Goal: Transaction & Acquisition: Purchase product/service

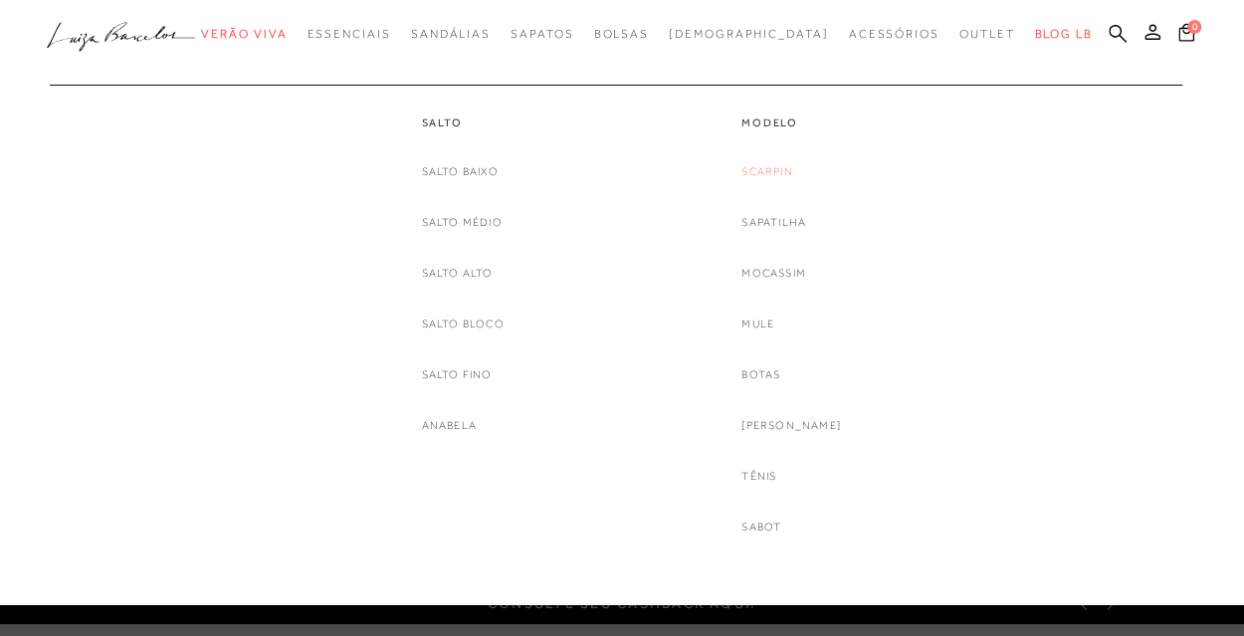
click at [792, 169] on link "Scarpin" at bounding box center [767, 171] width 51 height 21
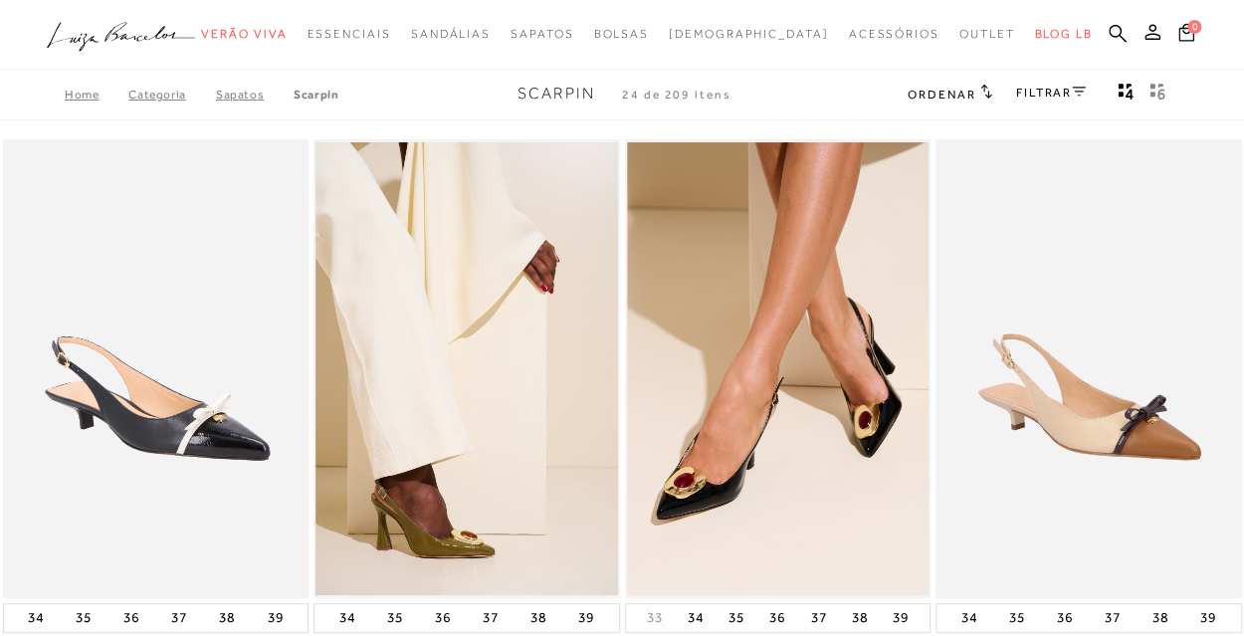
click at [1067, 95] on link "FILTRAR" at bounding box center [1051, 93] width 70 height 14
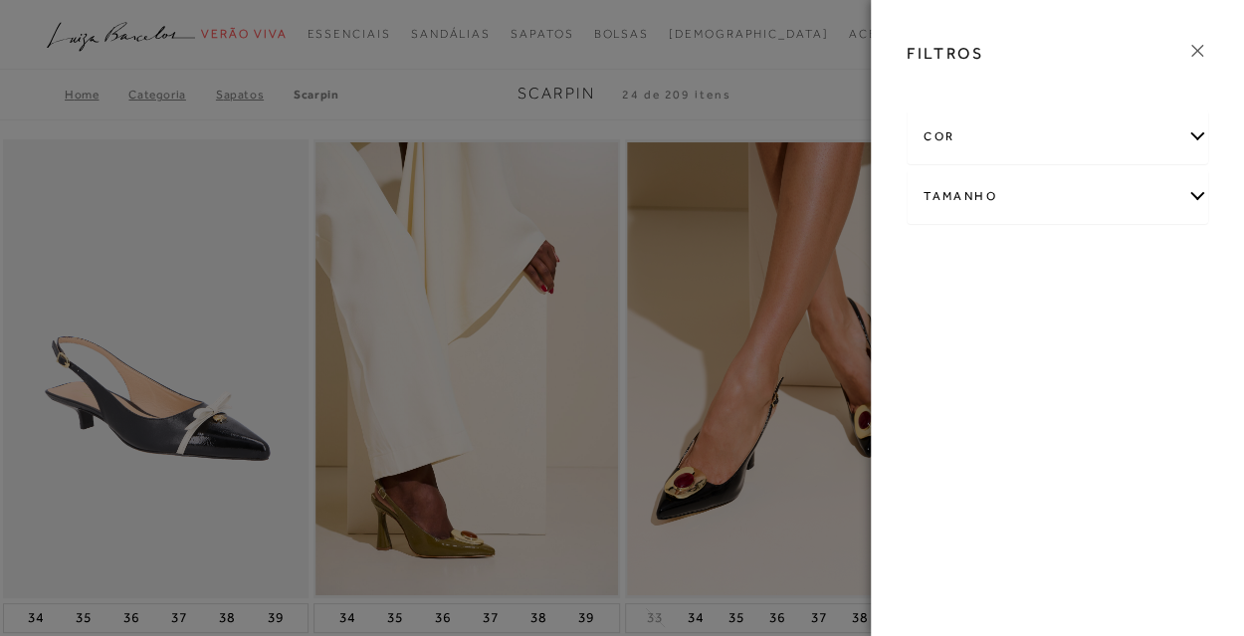
click at [1194, 200] on div "Tamanho" at bounding box center [1058, 196] width 300 height 53
click at [970, 293] on label "37" at bounding box center [947, 314] width 46 height 43
click at [940, 307] on input "37" at bounding box center [930, 317] width 20 height 20
checkbox input "true"
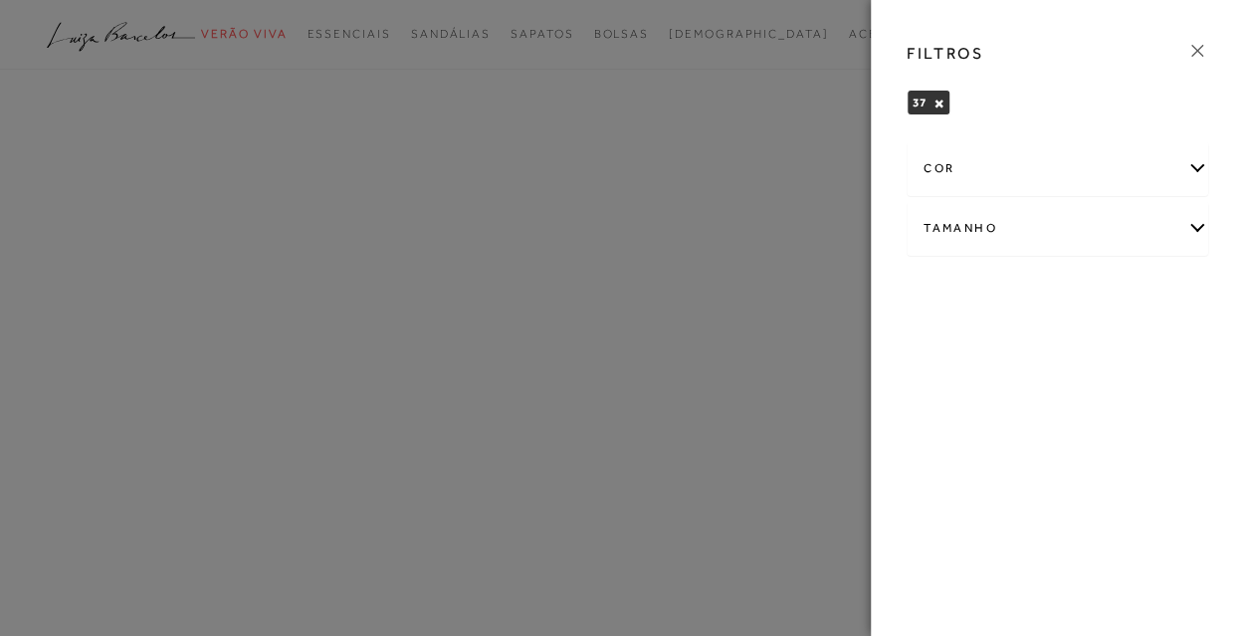
click at [650, 72] on div at bounding box center [622, 318] width 1244 height 636
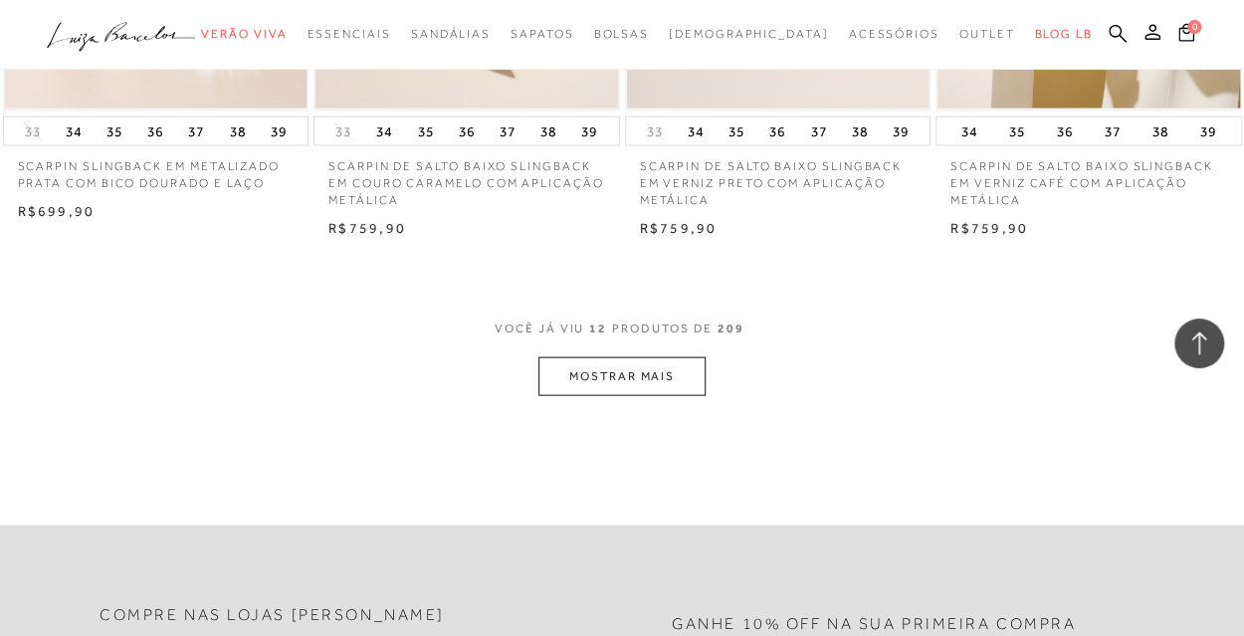
scroll to position [1741, 0]
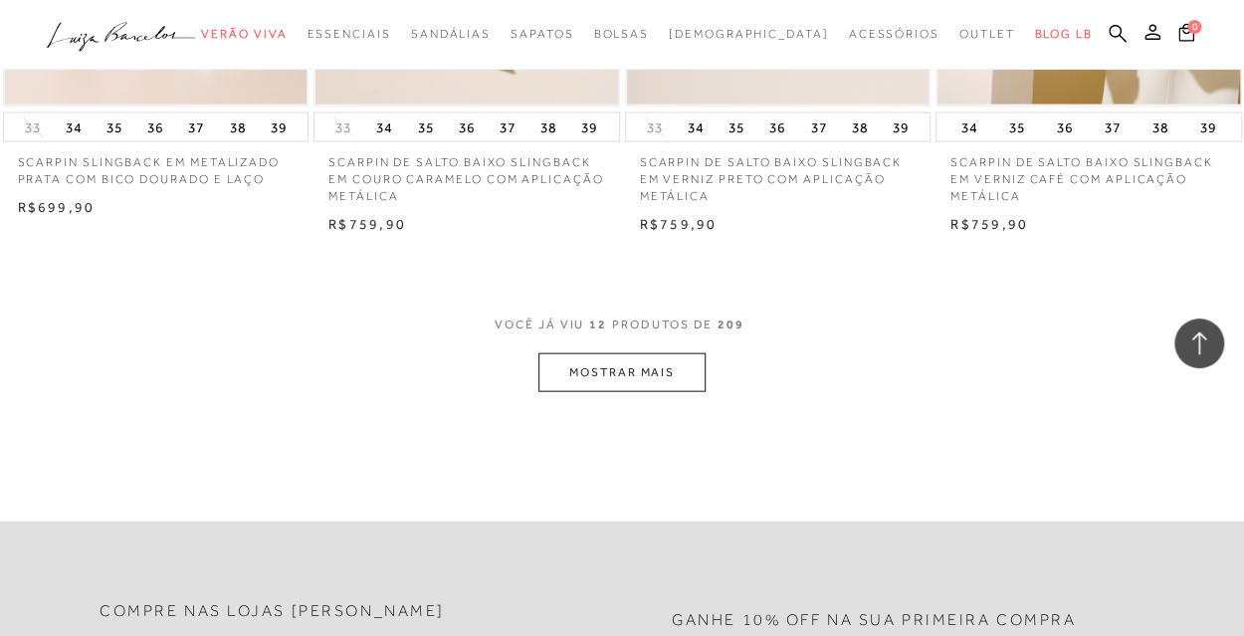
click at [636, 372] on button "MOSTRAR MAIS" at bounding box center [622, 372] width 167 height 39
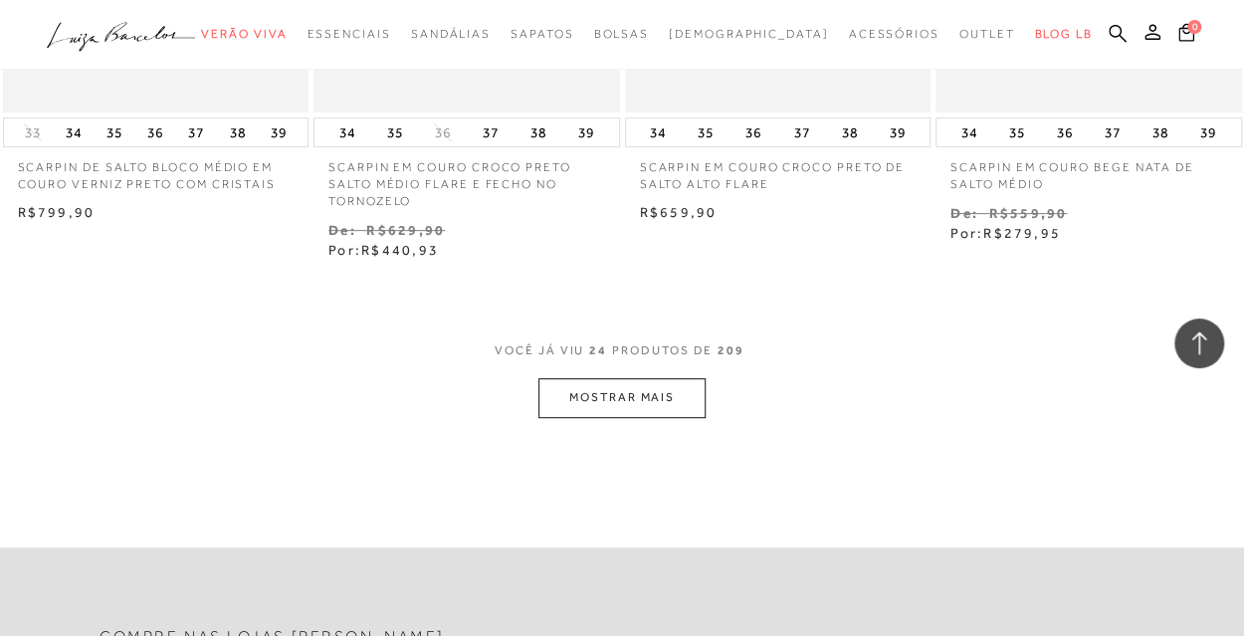
scroll to position [3569, 0]
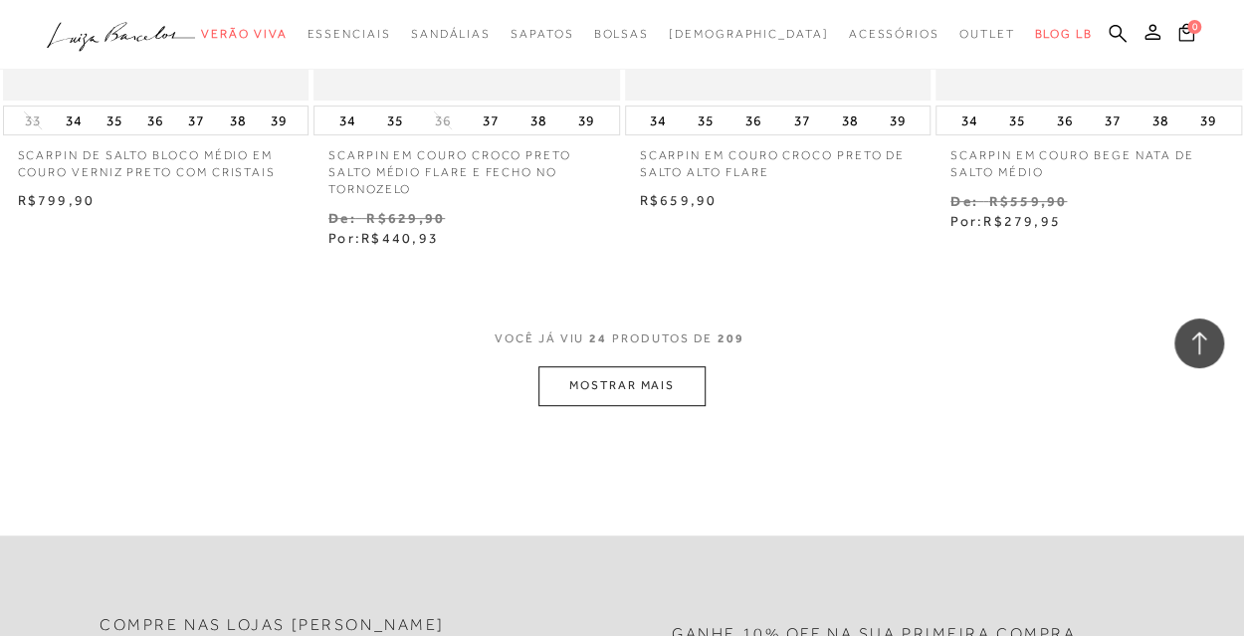
click at [690, 385] on button "MOSTRAR MAIS" at bounding box center [622, 385] width 167 height 39
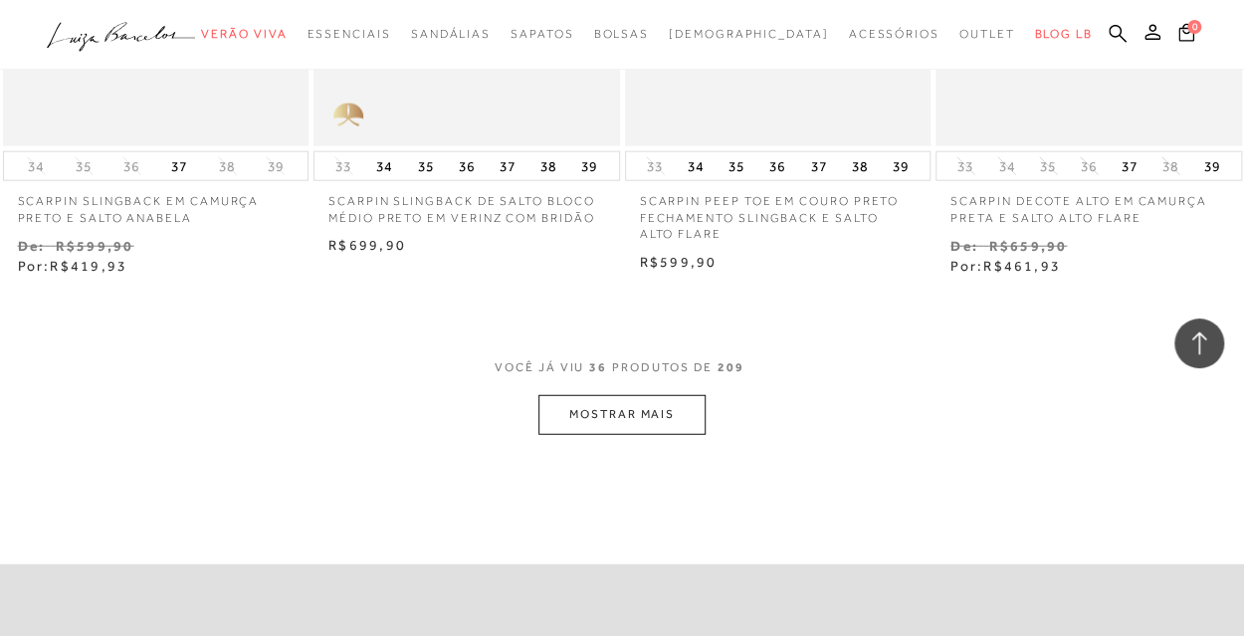
scroll to position [5452, 0]
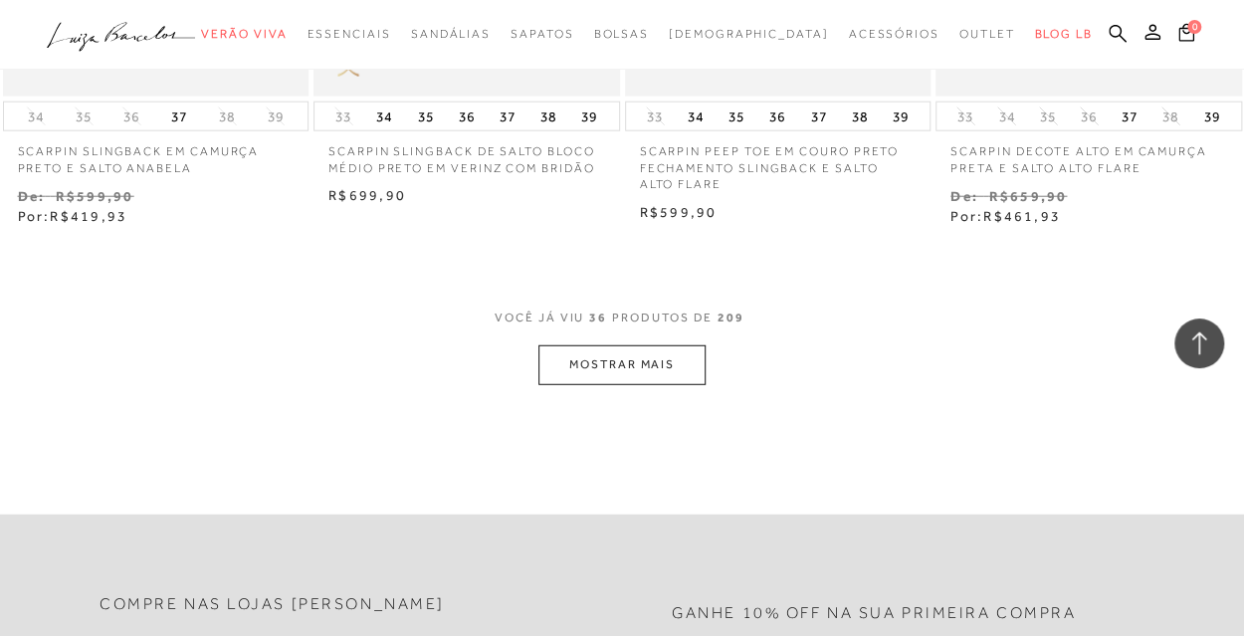
click at [599, 345] on button "MOSTRAR MAIS" at bounding box center [622, 364] width 167 height 39
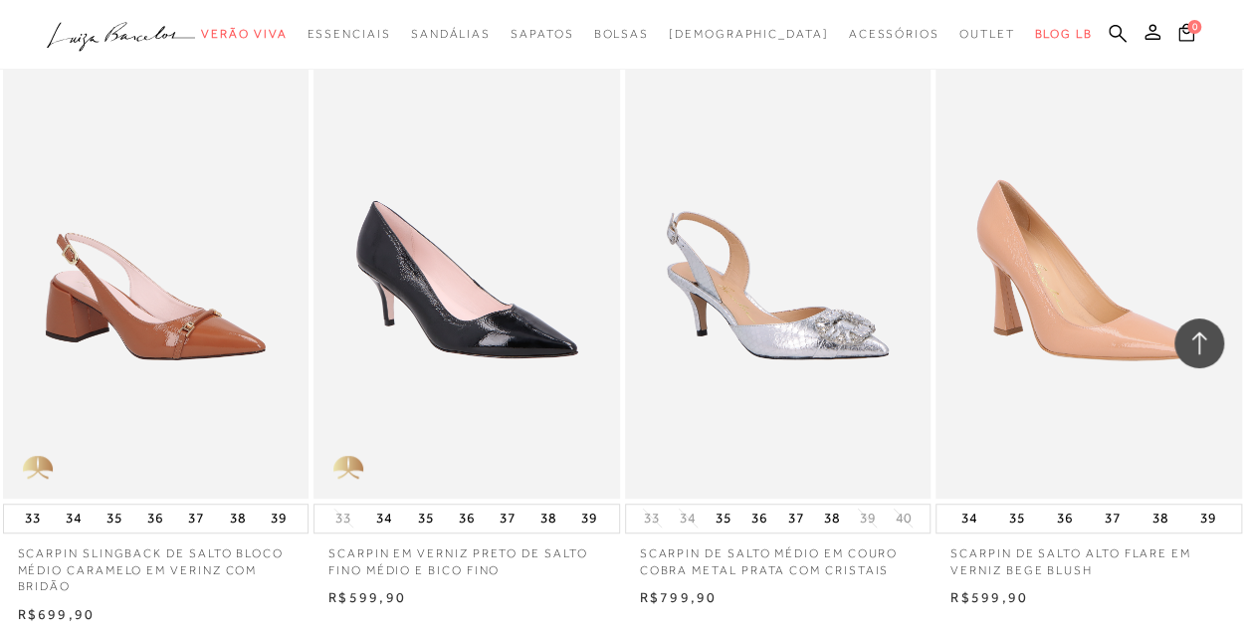
scroll to position [7307, 0]
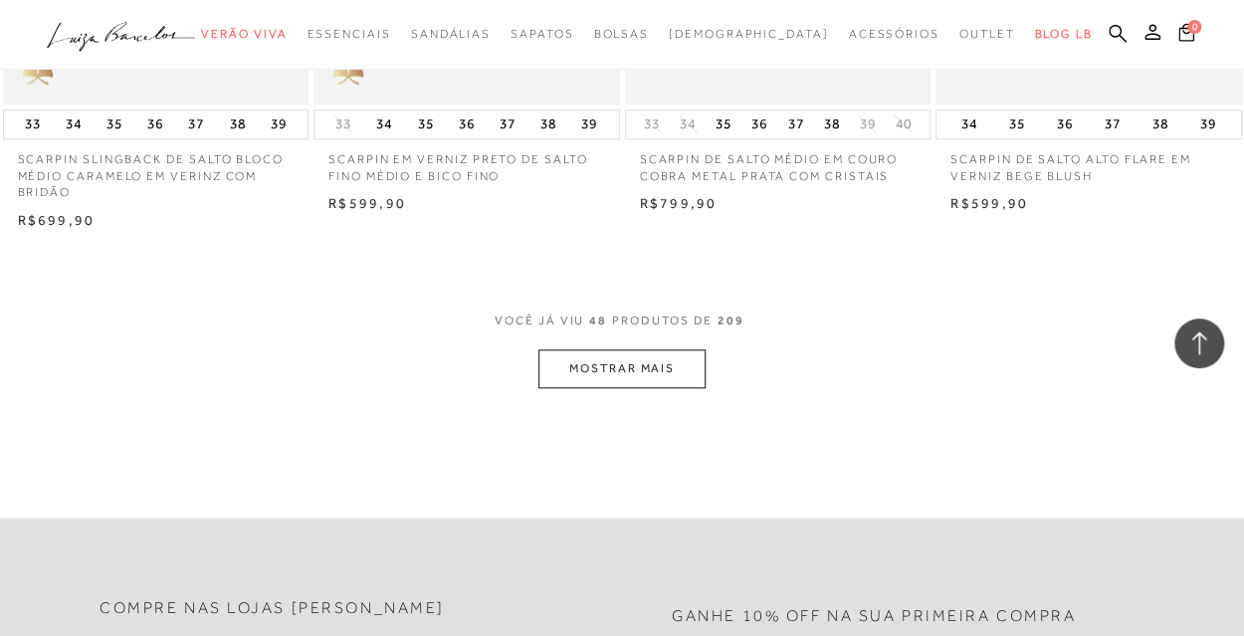
click at [628, 352] on button "MOSTRAR MAIS" at bounding box center [622, 368] width 167 height 39
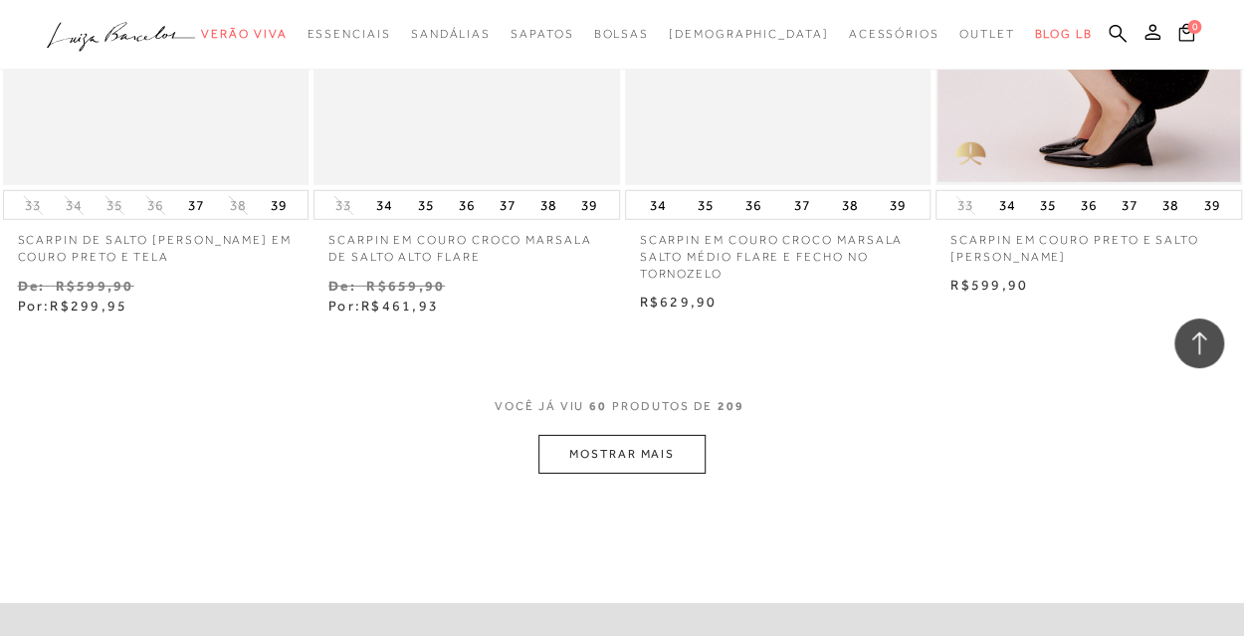
scroll to position [9123, 0]
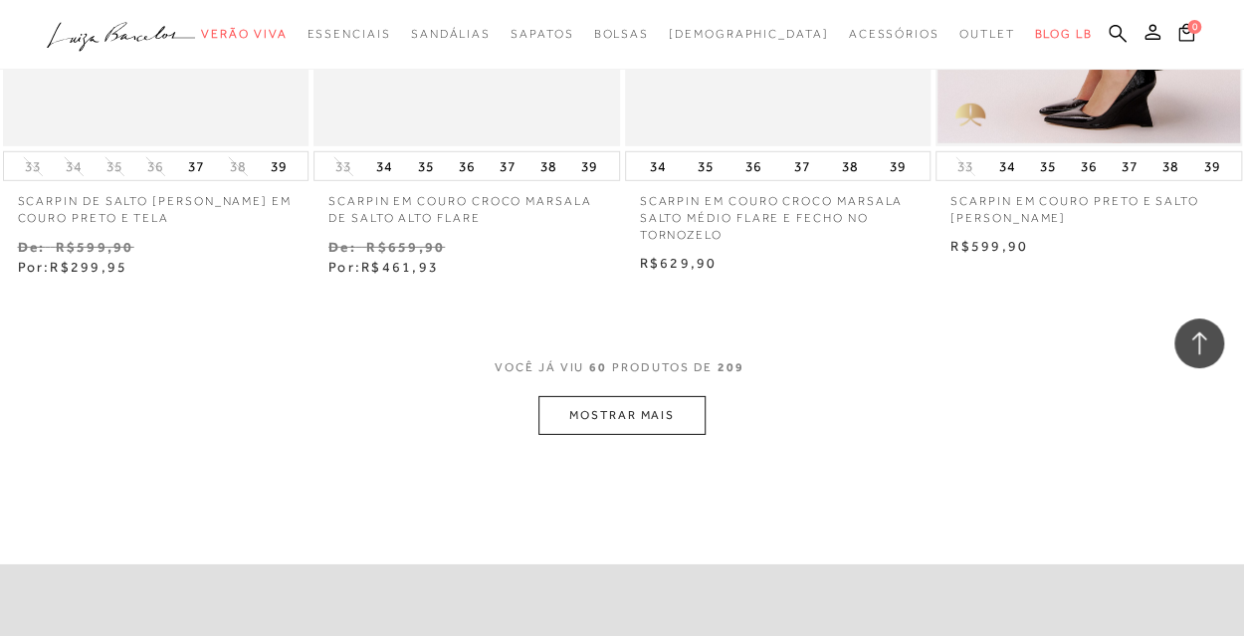
click at [584, 404] on button "MOSTRAR MAIS" at bounding box center [622, 415] width 167 height 39
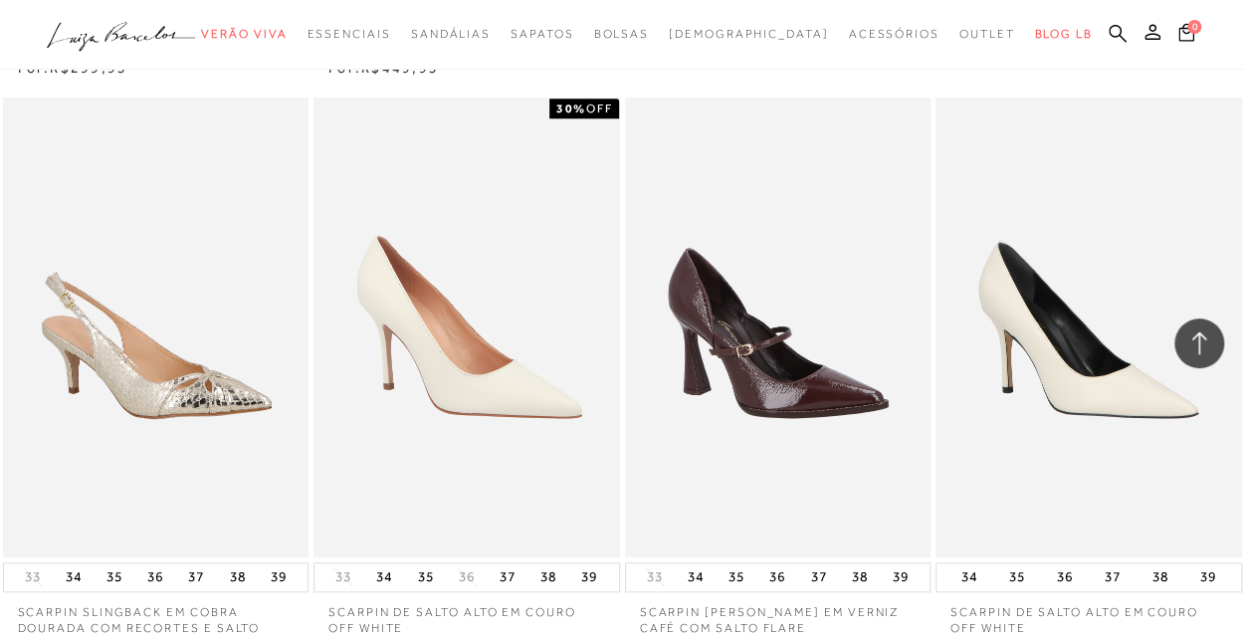
scroll to position [10986, 0]
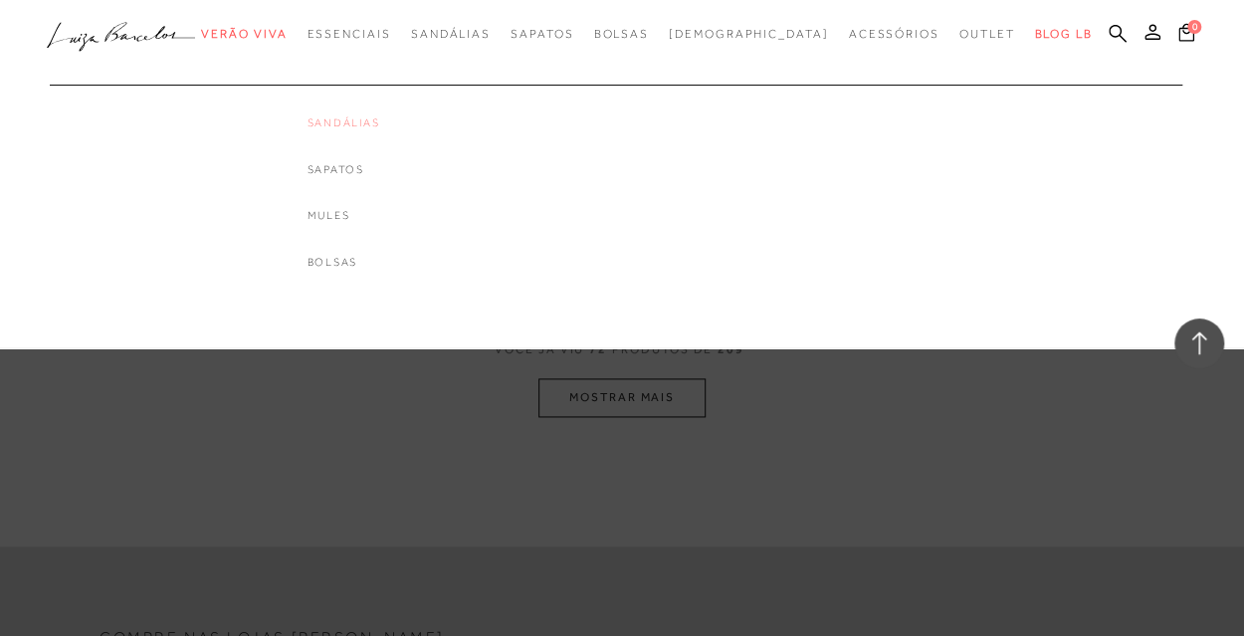
click at [379, 125] on link "Sandálias" at bounding box center [343, 122] width 73 height 17
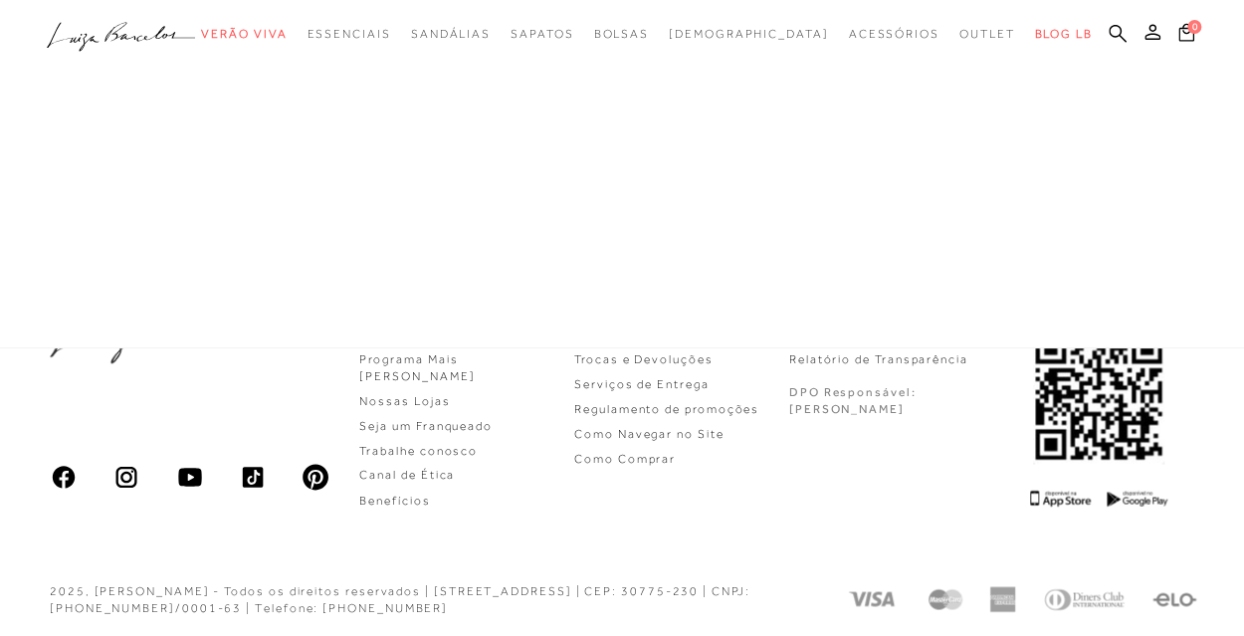
scroll to position [305, 0]
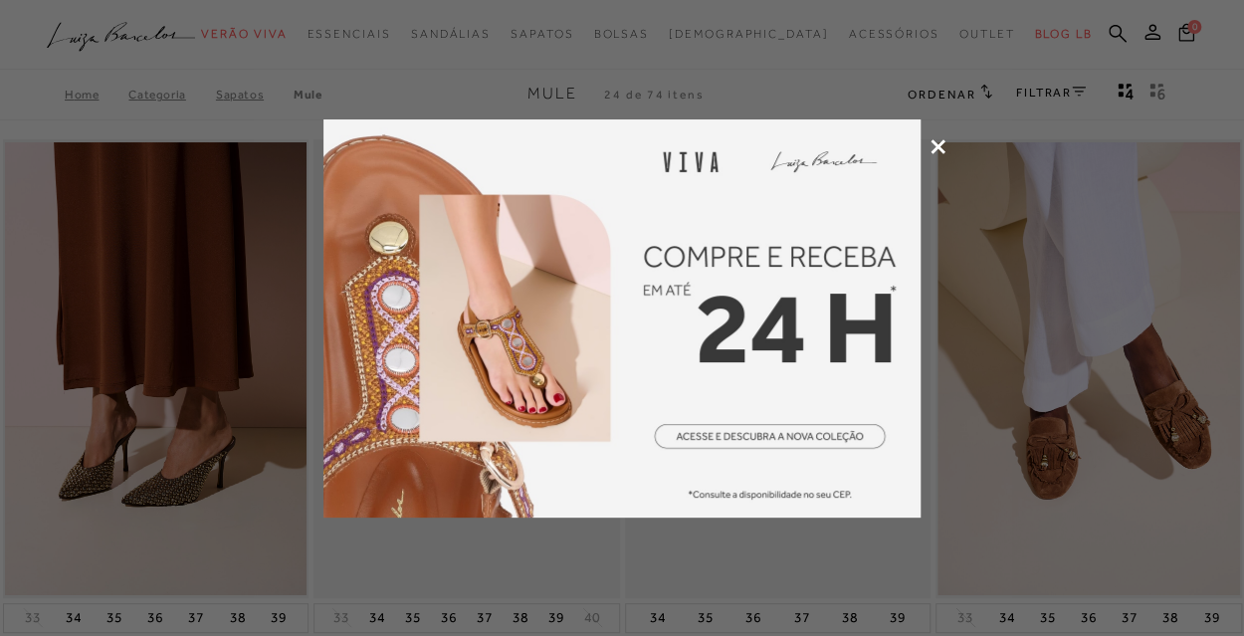
click at [939, 151] on icon at bounding box center [938, 146] width 15 height 15
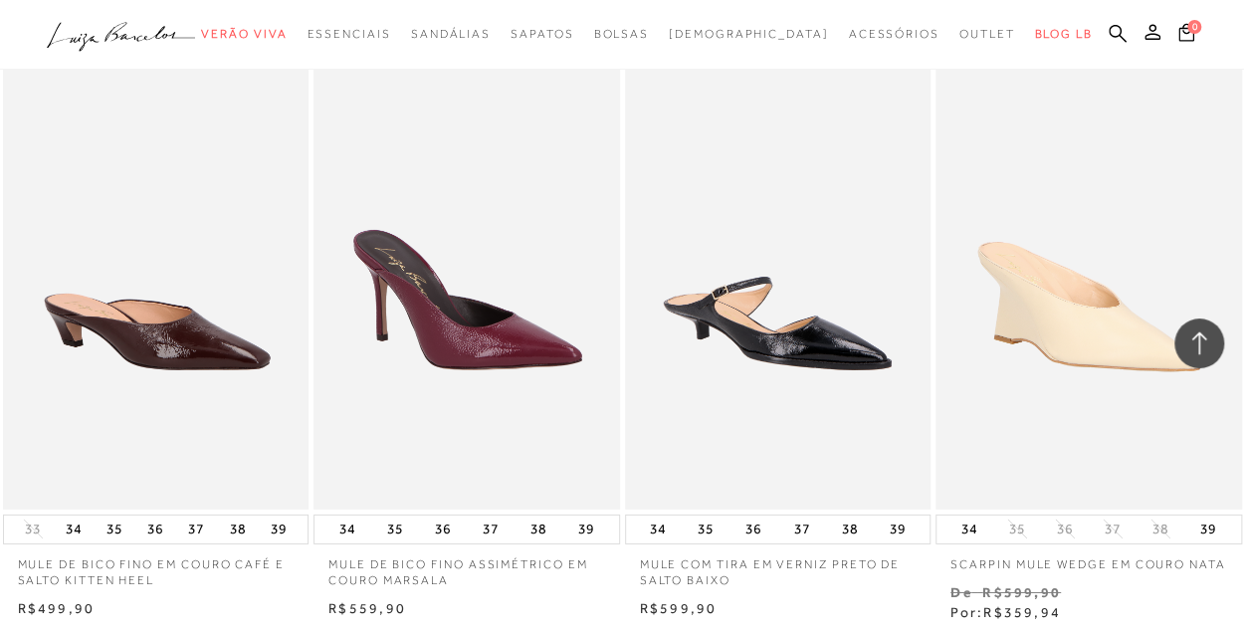
scroll to position [2749, 0]
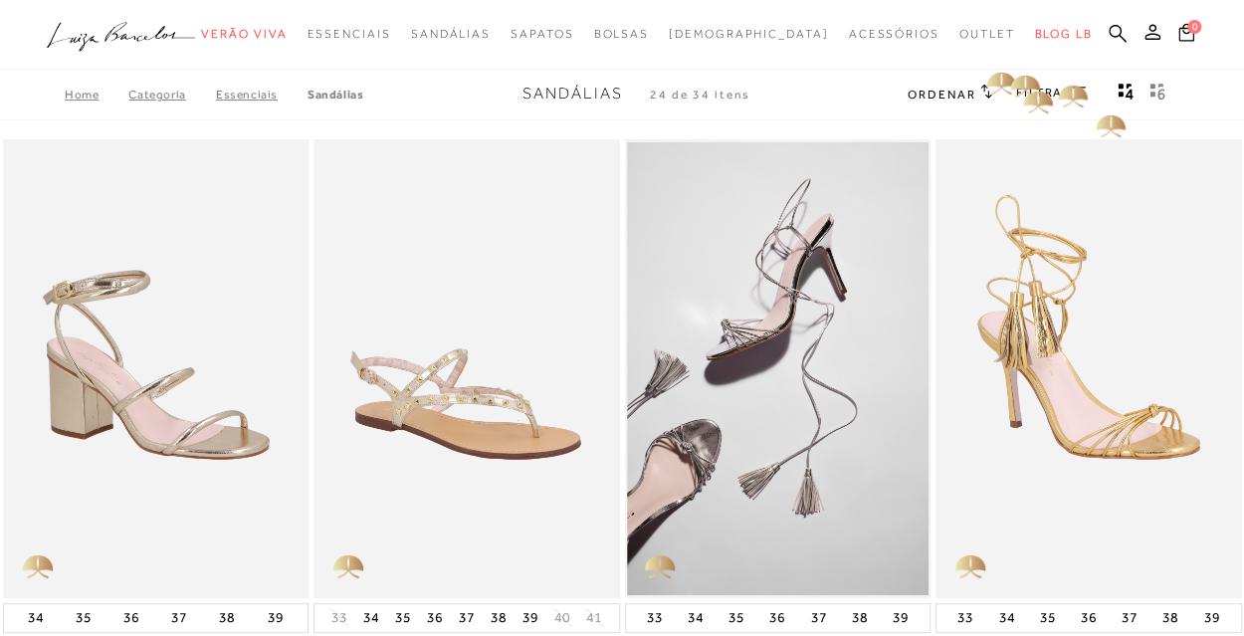
click at [1038, 95] on link "FILTRAR" at bounding box center [1051, 93] width 70 height 14
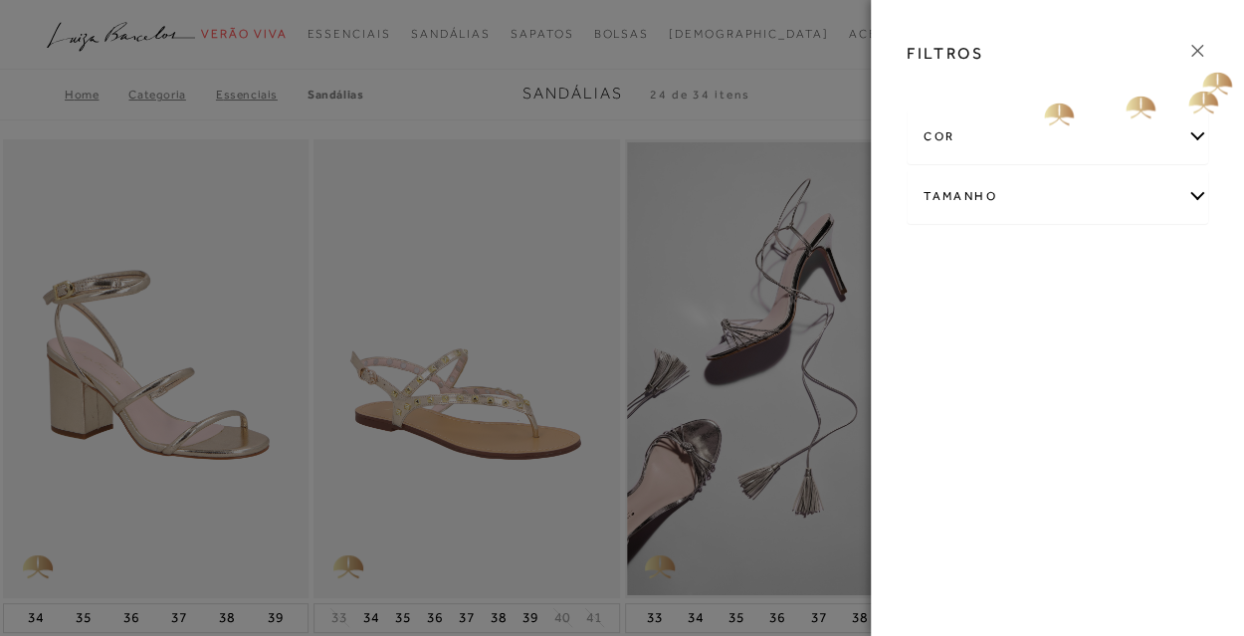
click at [1190, 47] on icon at bounding box center [1198, 51] width 22 height 22
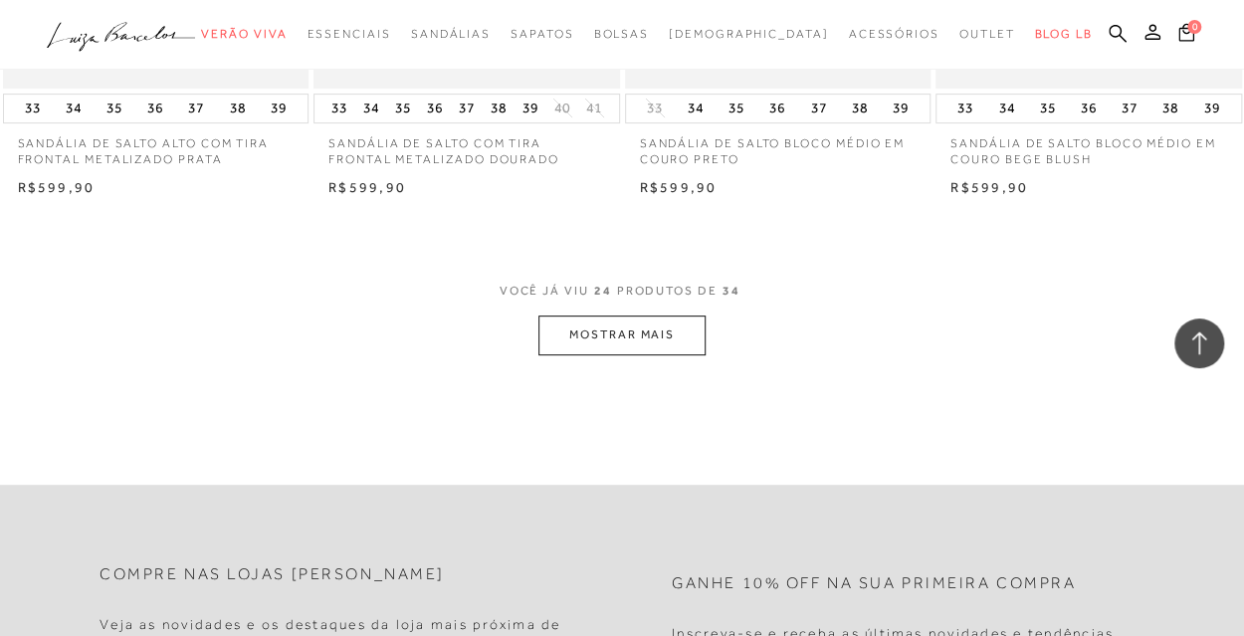
scroll to position [3480, 0]
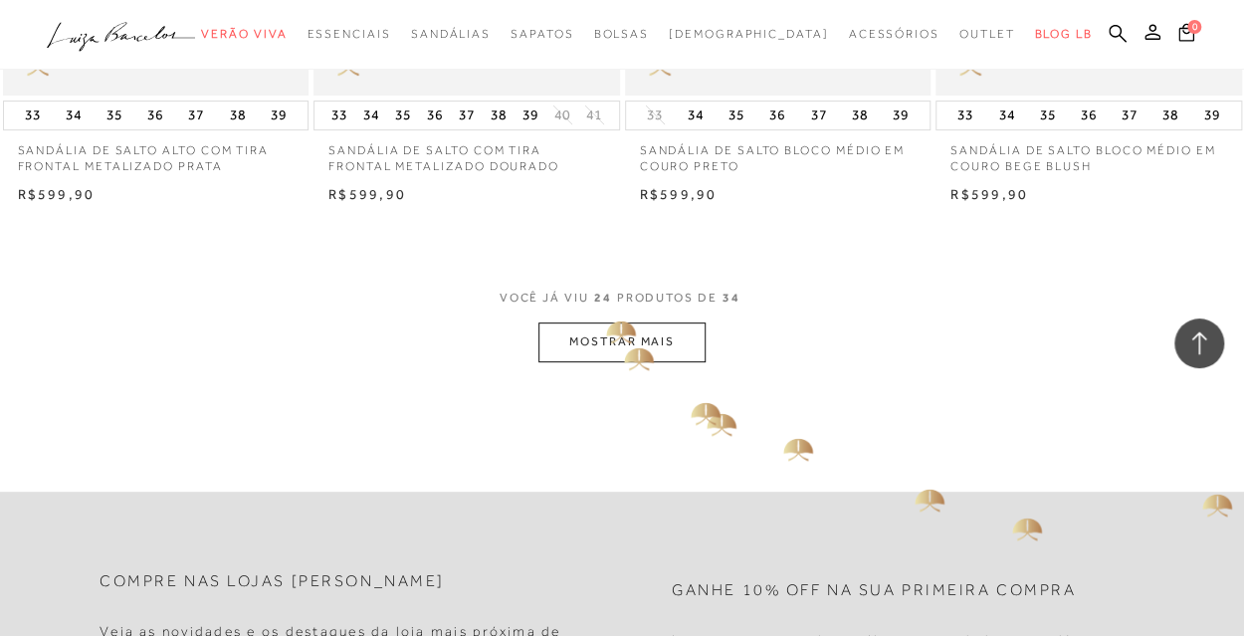
click at [593, 309] on span "VOCÊ JÁ VIU 24 PRODUTOS DE 34" at bounding box center [623, 305] width 246 height 36
click at [605, 323] on button "MOSTRAR MAIS" at bounding box center [622, 342] width 167 height 39
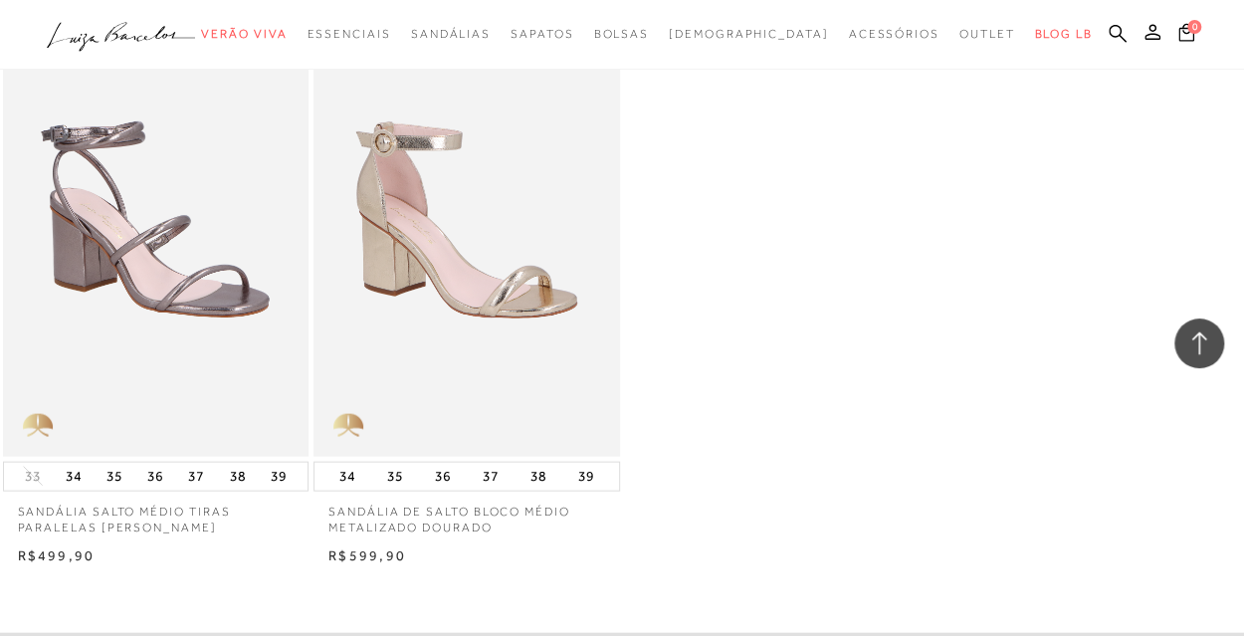
scroll to position [3918, 0]
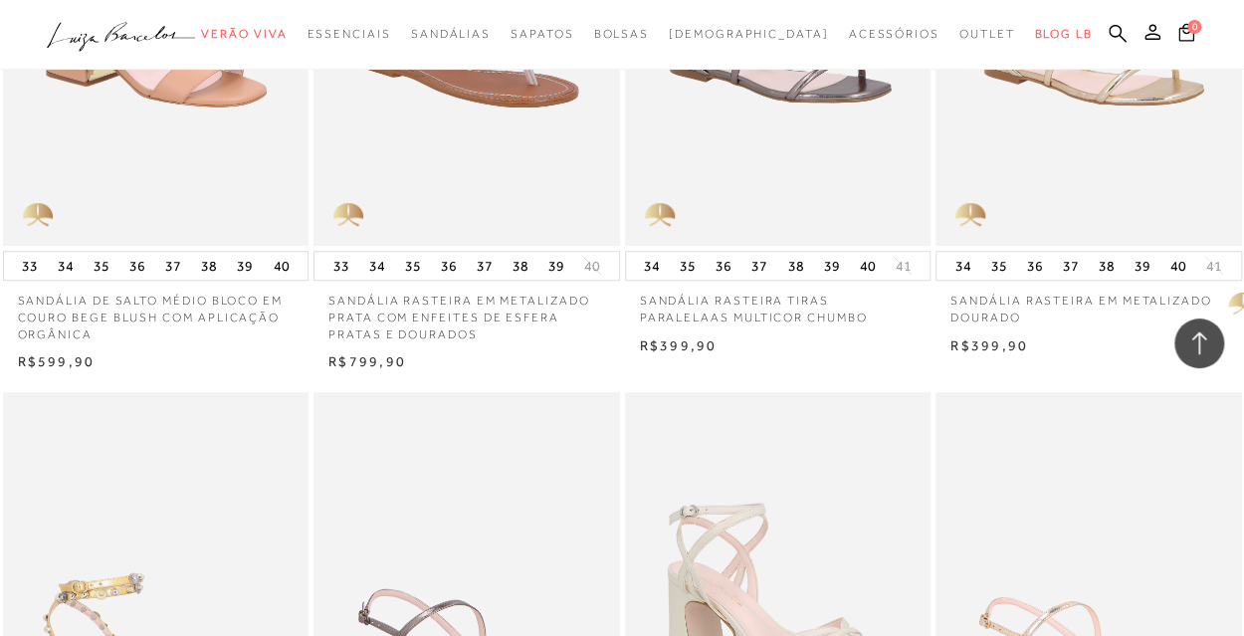
click at [1223, 287] on p "SANDÁLIA RASTEIRA EM METALIZADO DOURADO" at bounding box center [1089, 304] width 307 height 46
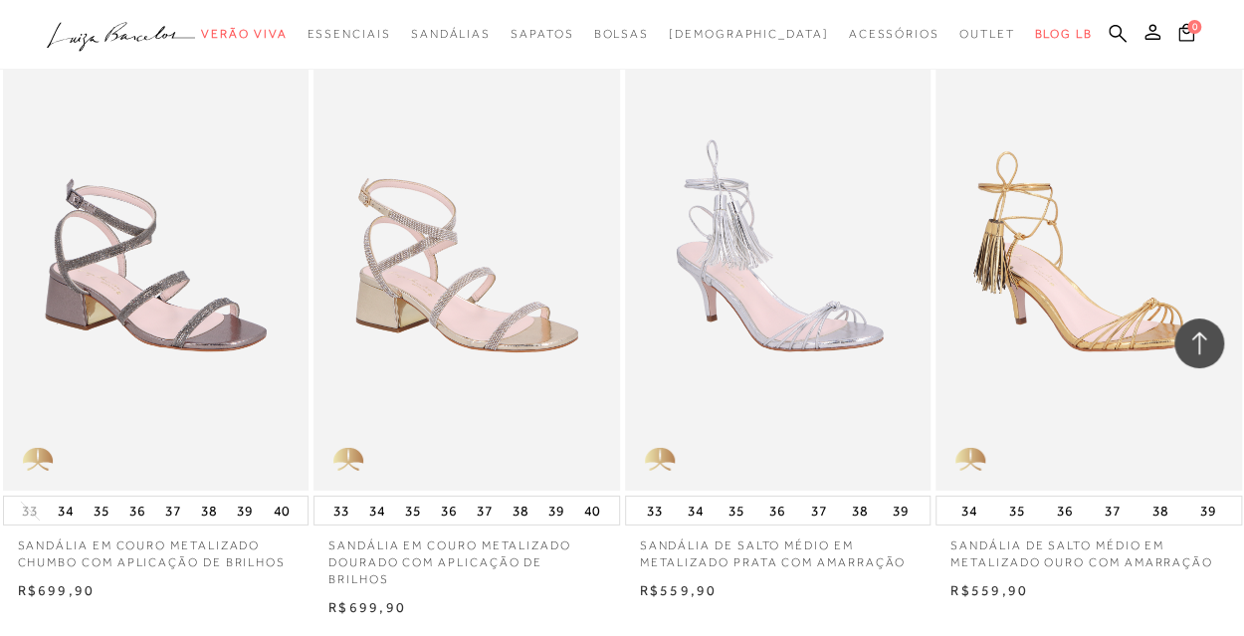
scroll to position [196, 0]
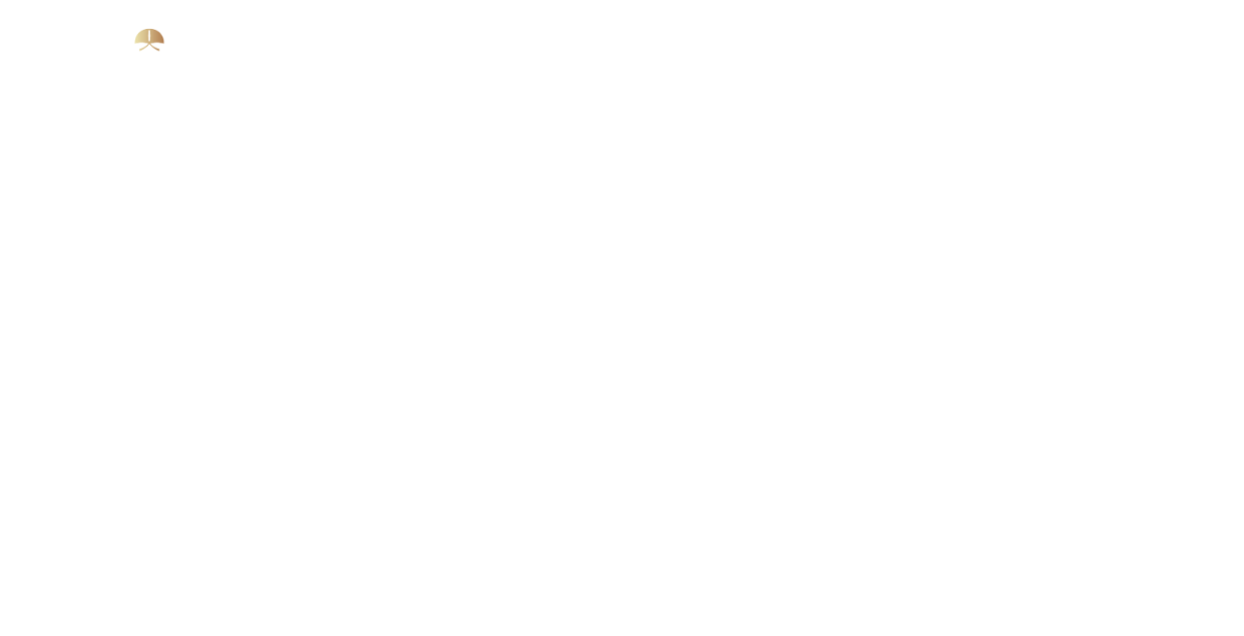
click at [131, 23] on div at bounding box center [622, 254] width 1244 height 765
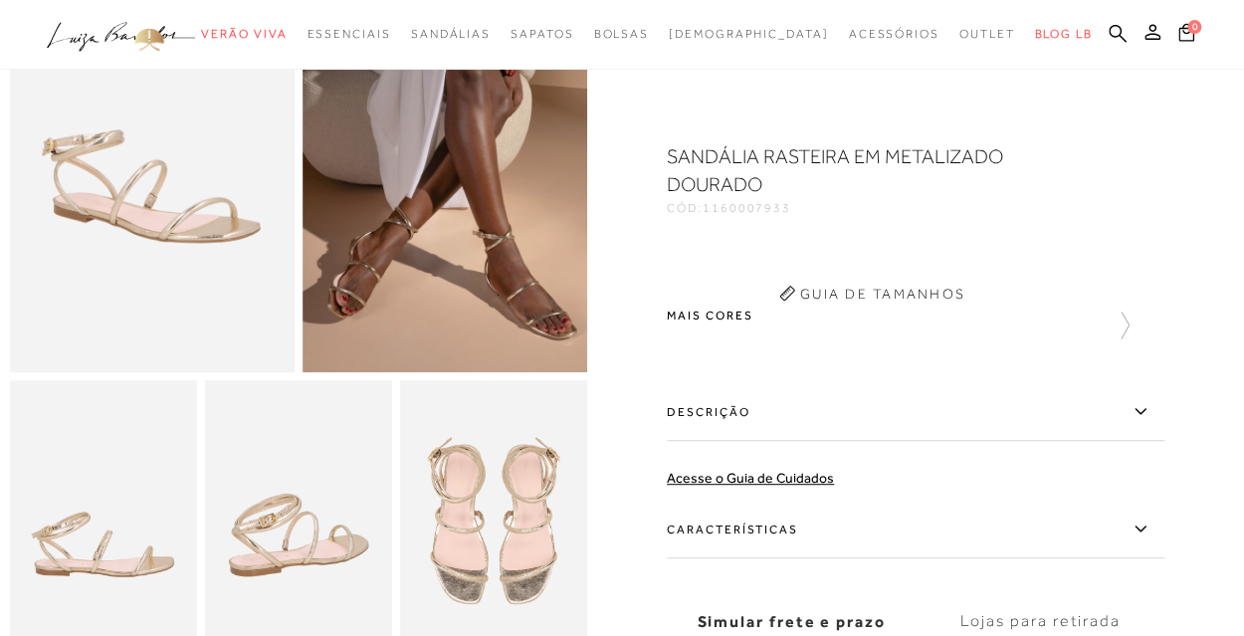
scroll to position [0, 0]
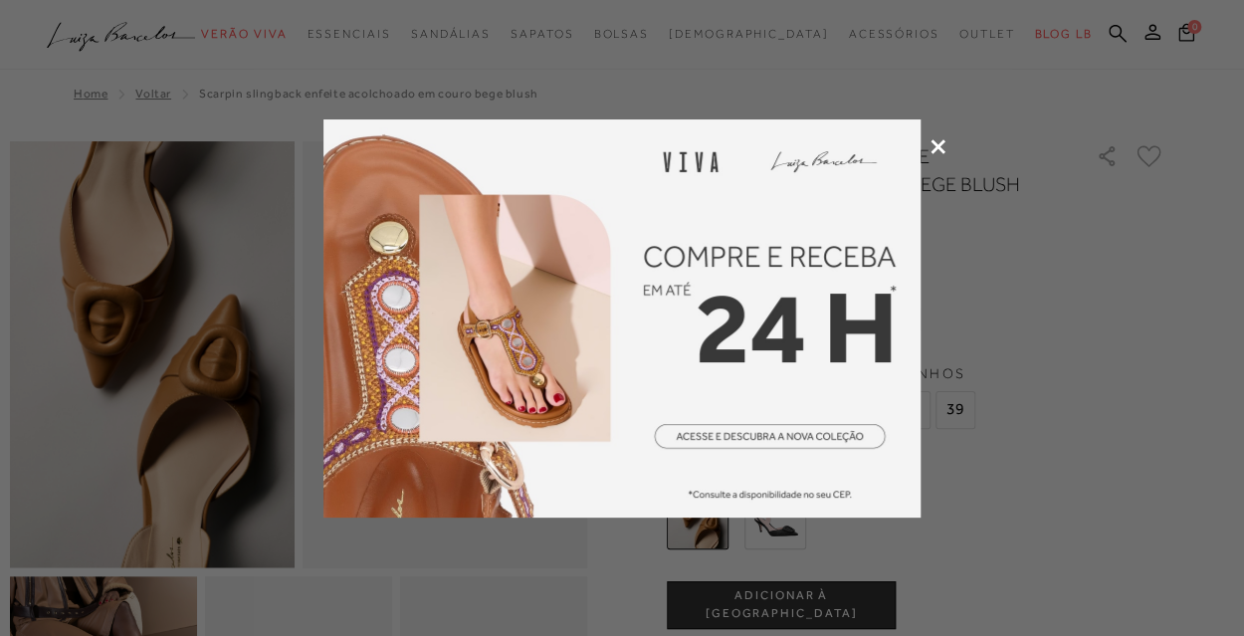
click at [947, 141] on div at bounding box center [622, 318] width 1244 height 636
click at [946, 144] on div at bounding box center [622, 318] width 1244 height 636
click at [936, 148] on icon at bounding box center [938, 146] width 15 height 15
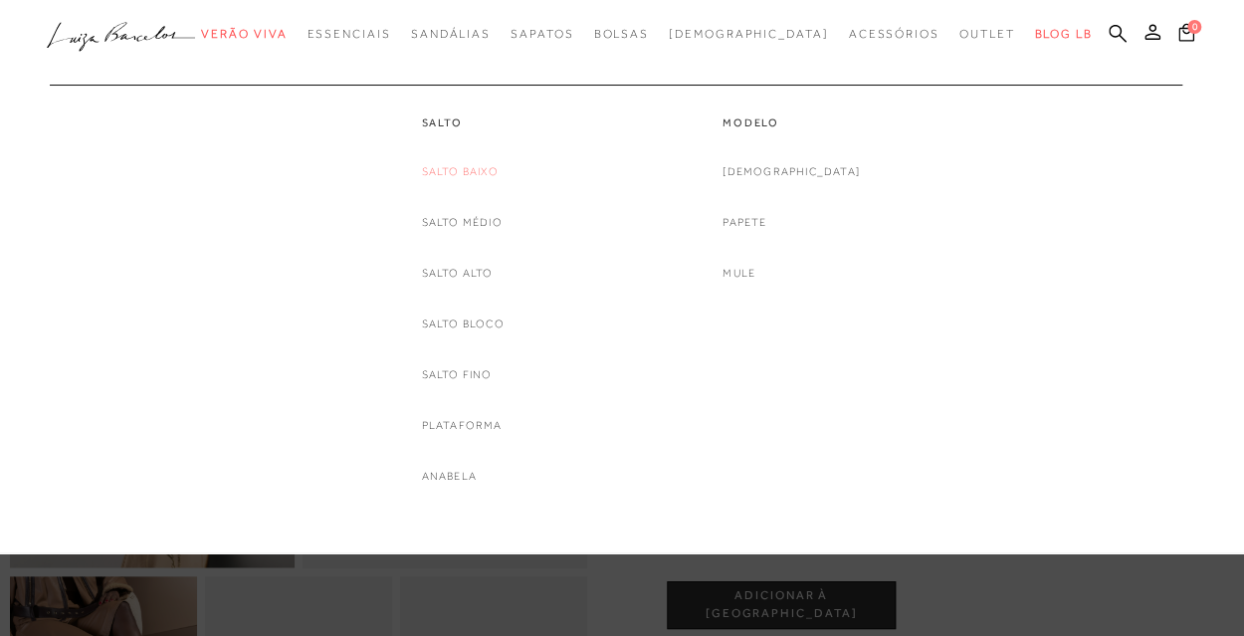
click at [455, 175] on link "Salto Baixo" at bounding box center [459, 171] width 77 height 21
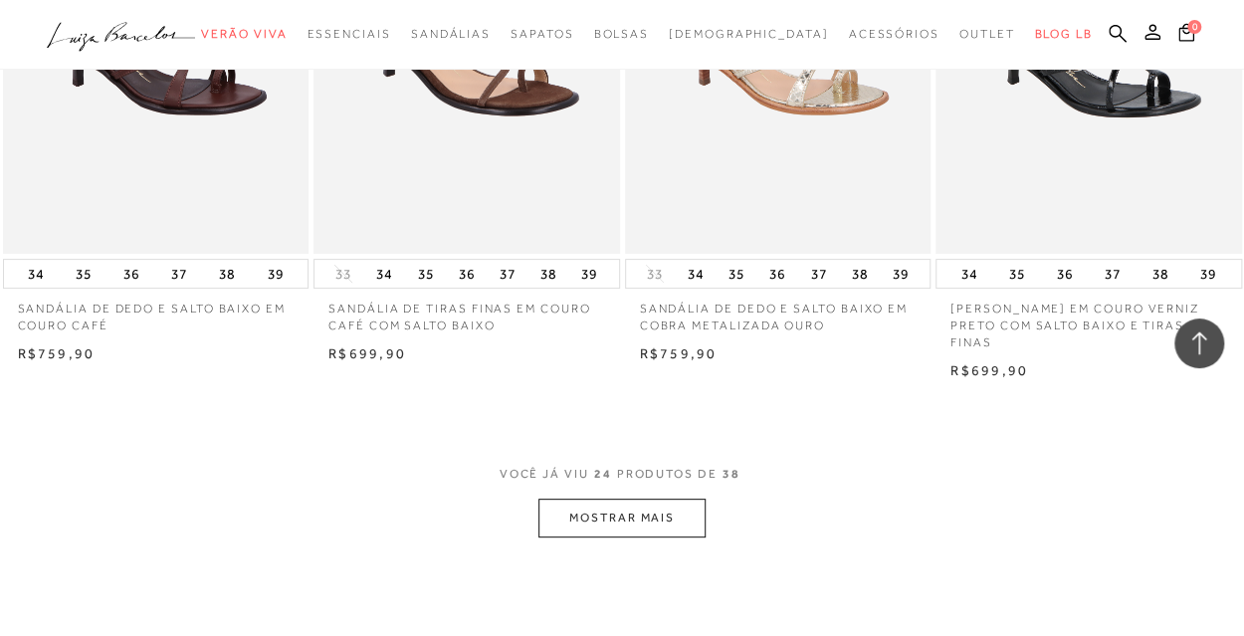
scroll to position [3367, 0]
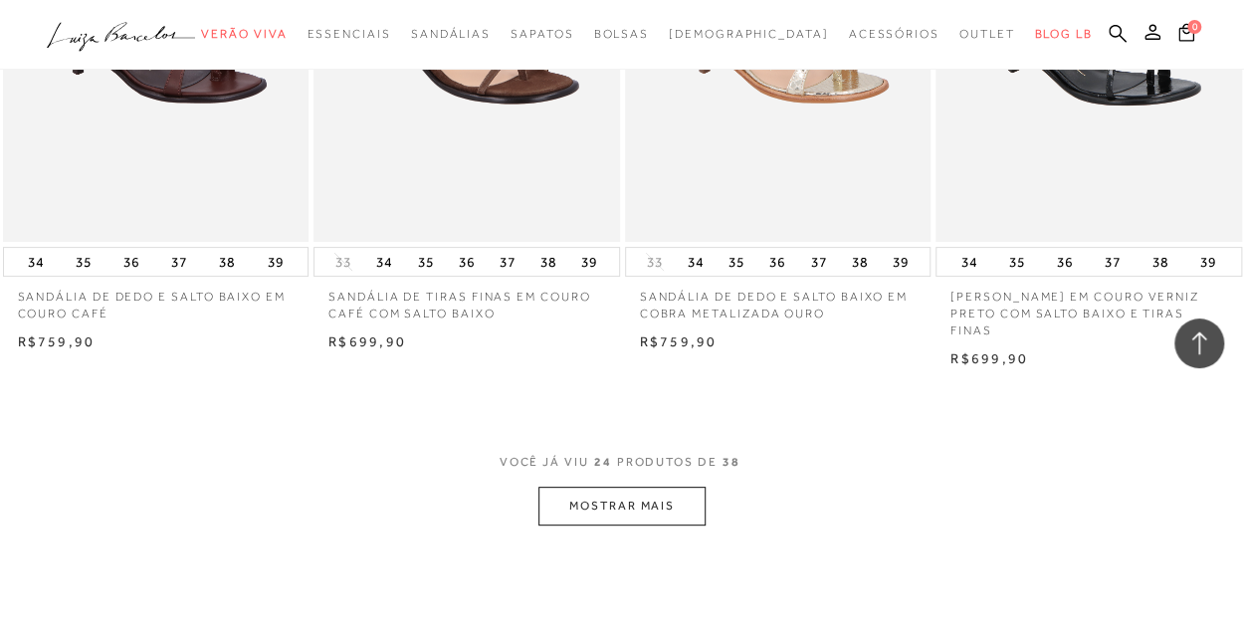
click at [604, 494] on button "MOSTRAR MAIS" at bounding box center [622, 506] width 167 height 39
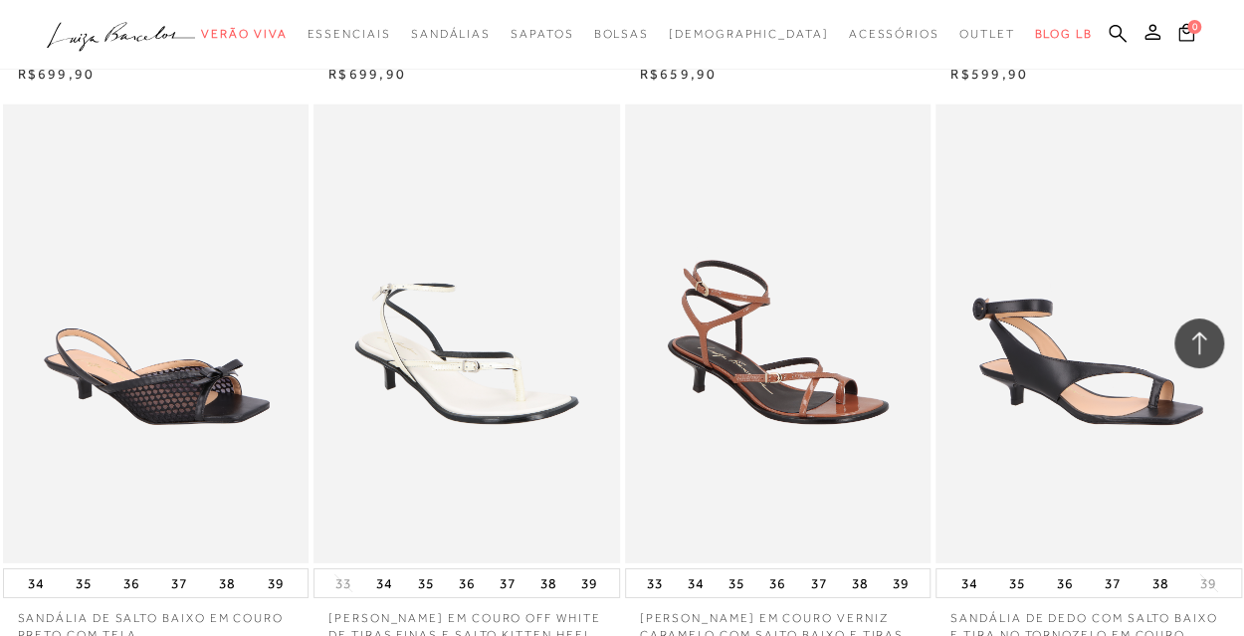
scroll to position [2492, 0]
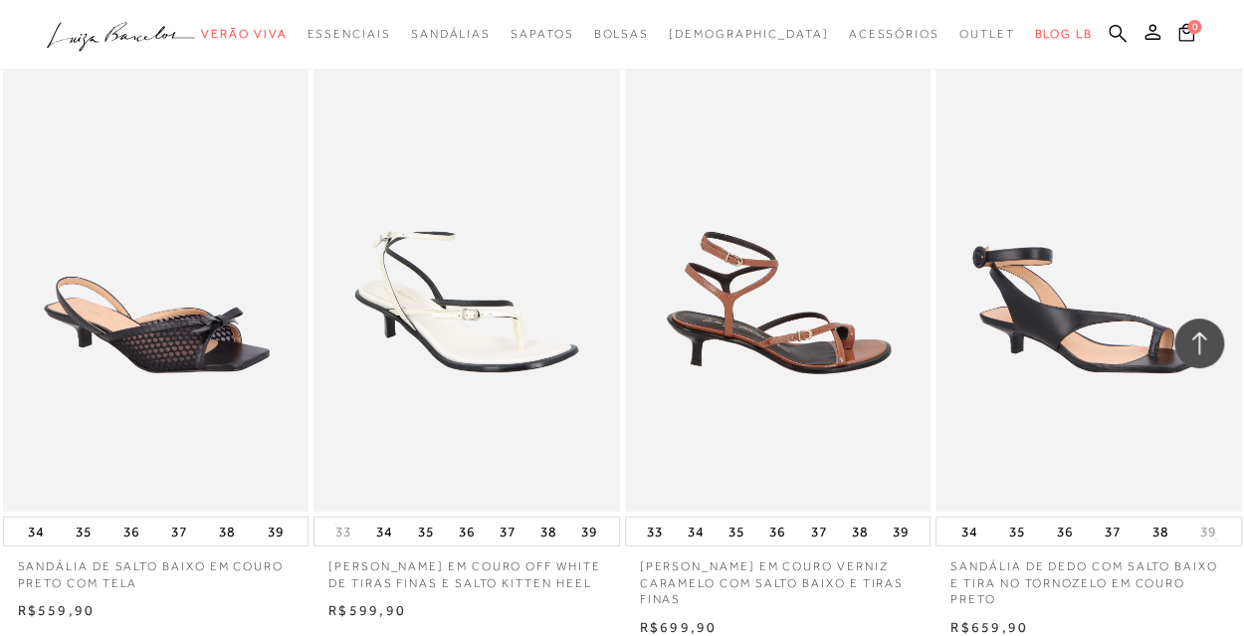
click at [801, 300] on img at bounding box center [779, 282] width 305 height 459
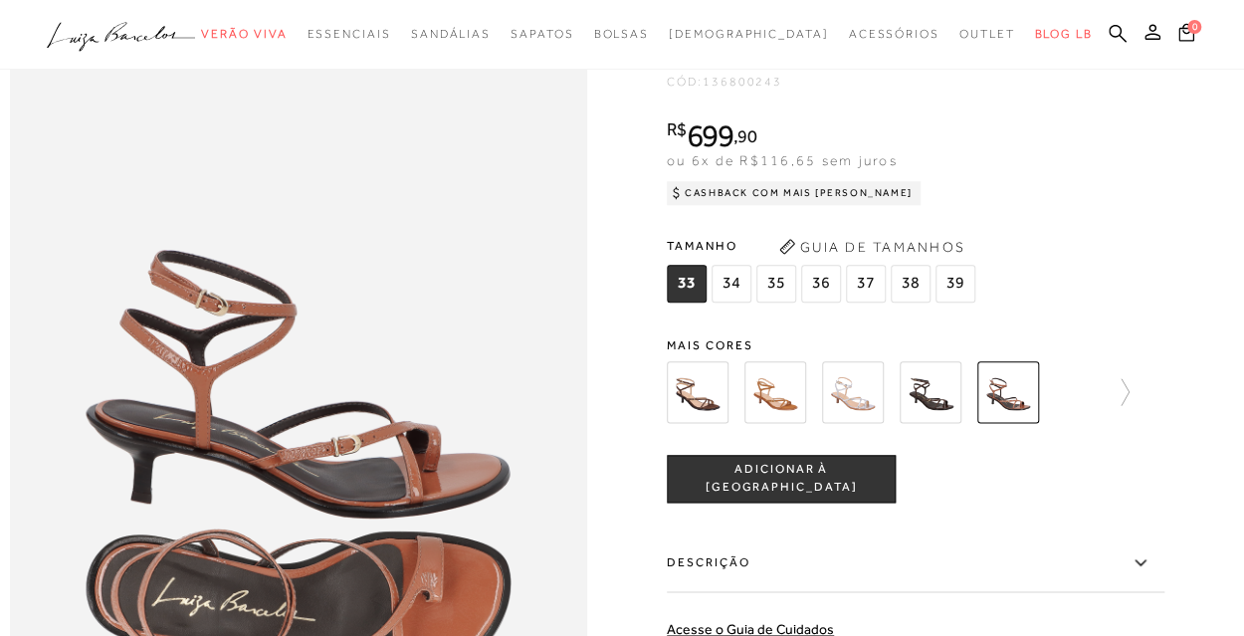
scroll to position [1159, 0]
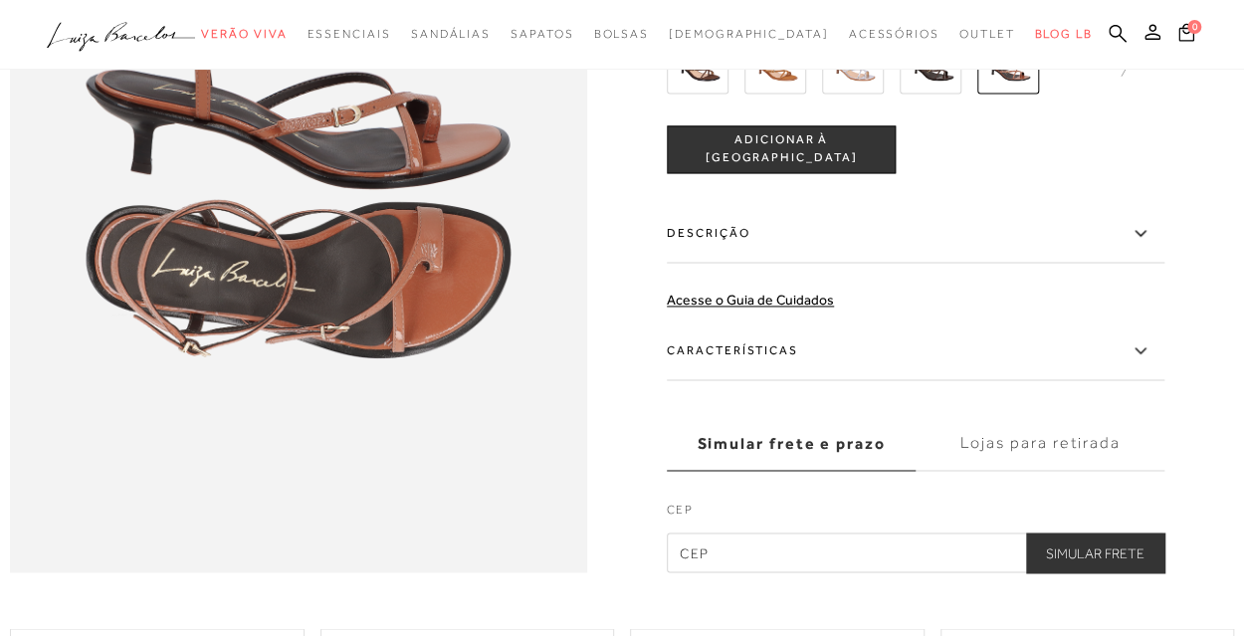
click at [940, 94] on img at bounding box center [931, 63] width 62 height 62
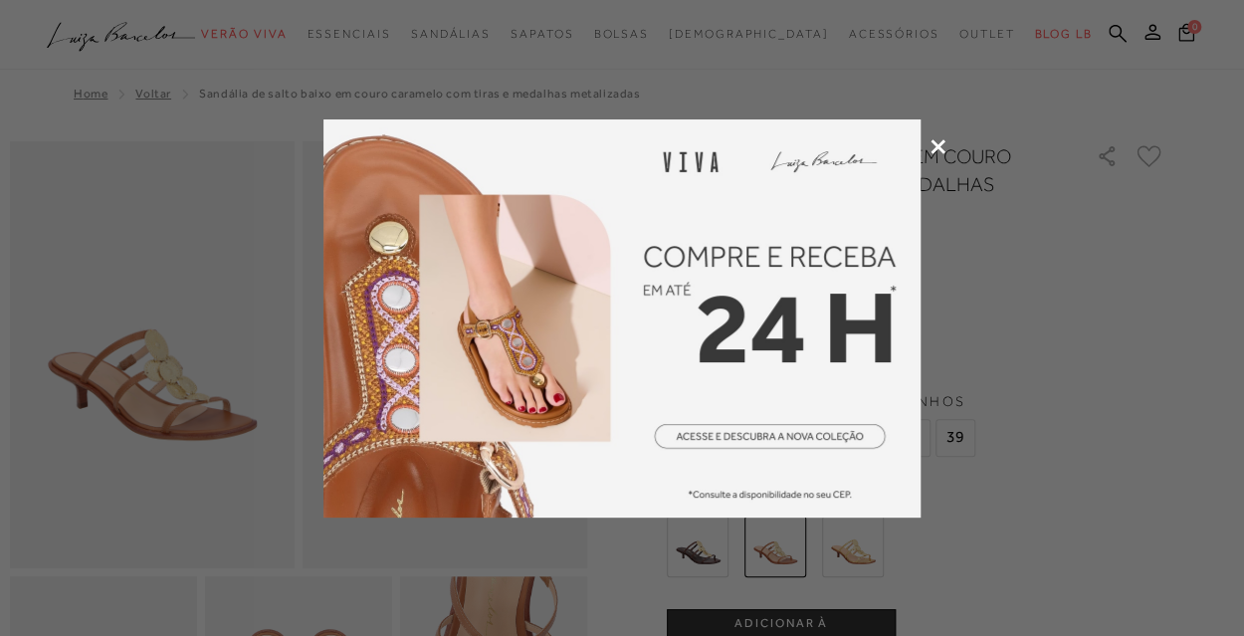
click at [941, 136] on div at bounding box center [622, 318] width 1244 height 636
click at [938, 141] on icon at bounding box center [938, 146] width 15 height 15
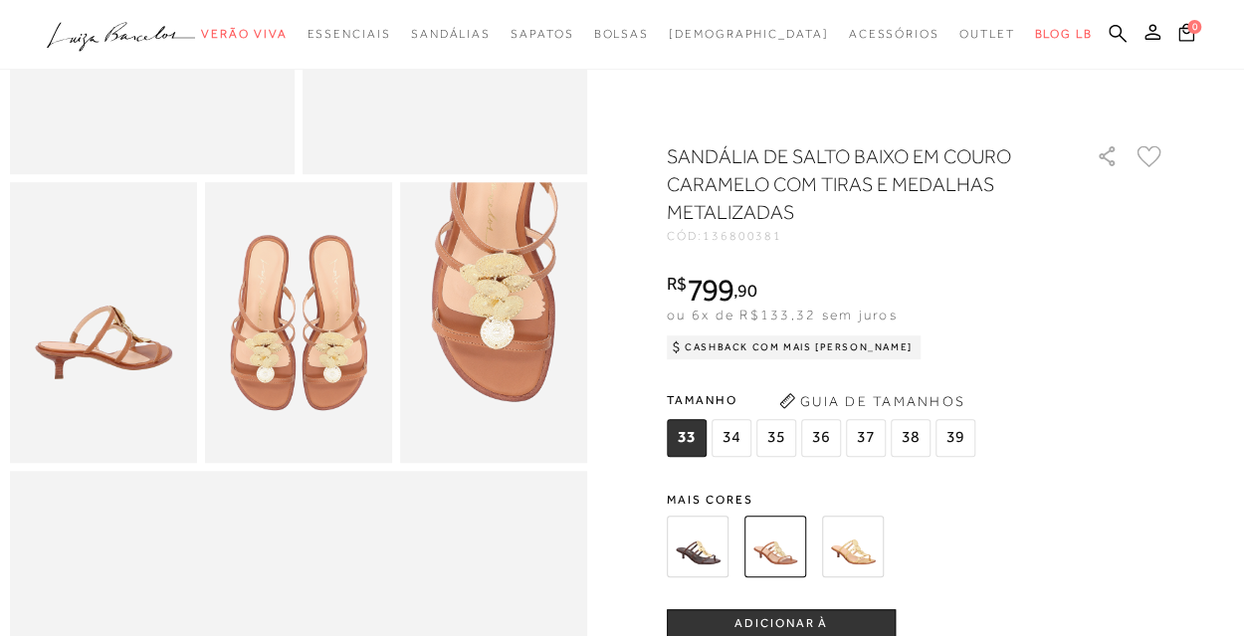
scroll to position [390, 0]
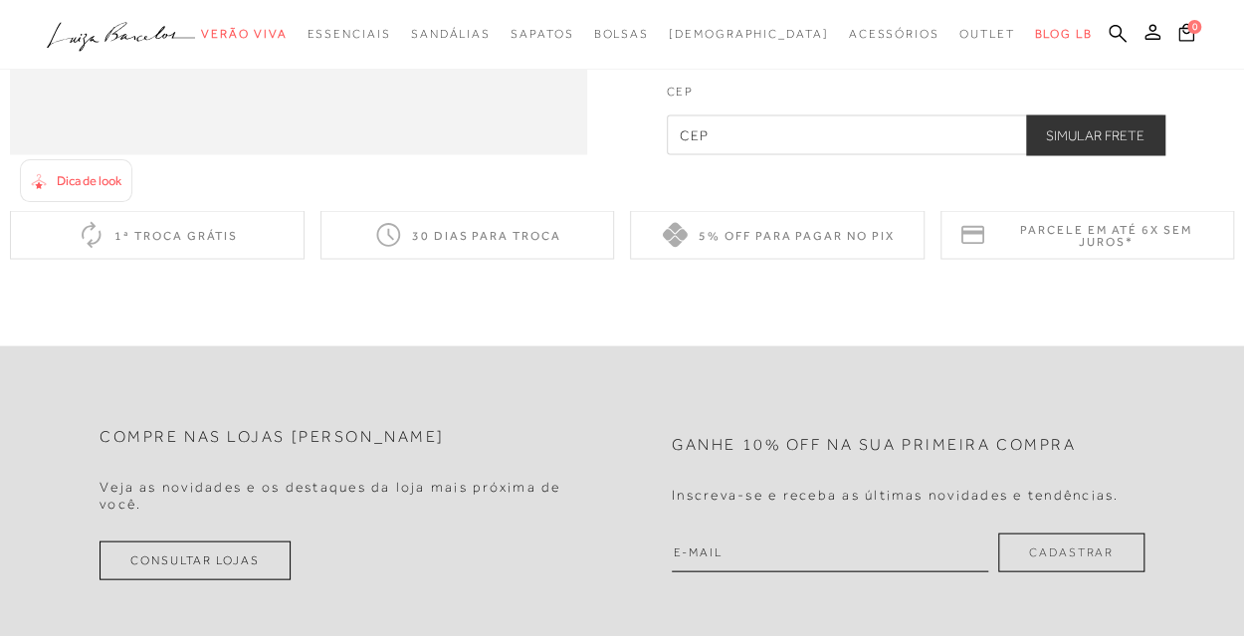
scroll to position [1598, 0]
